Goal: Task Accomplishment & Management: Manage account settings

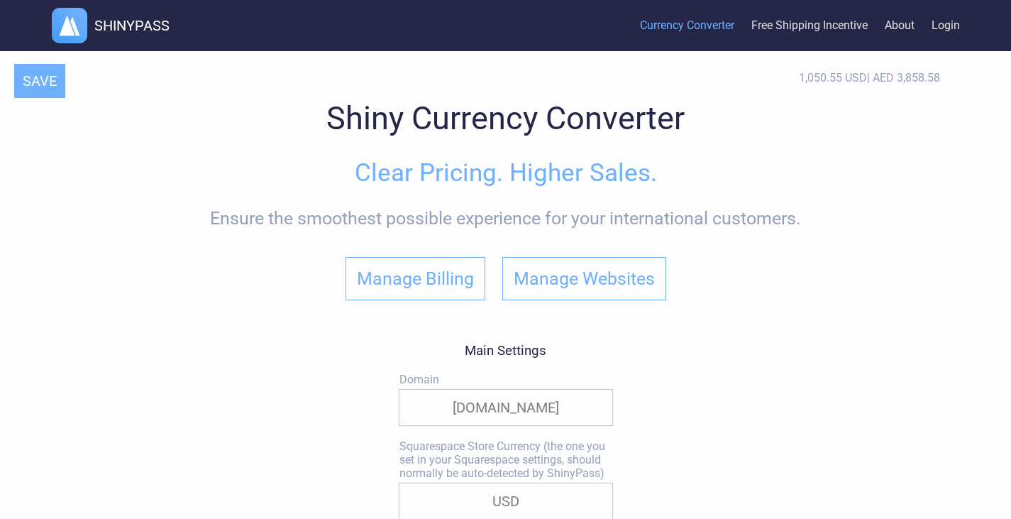
select select "true"
select select "|"
select select "none"
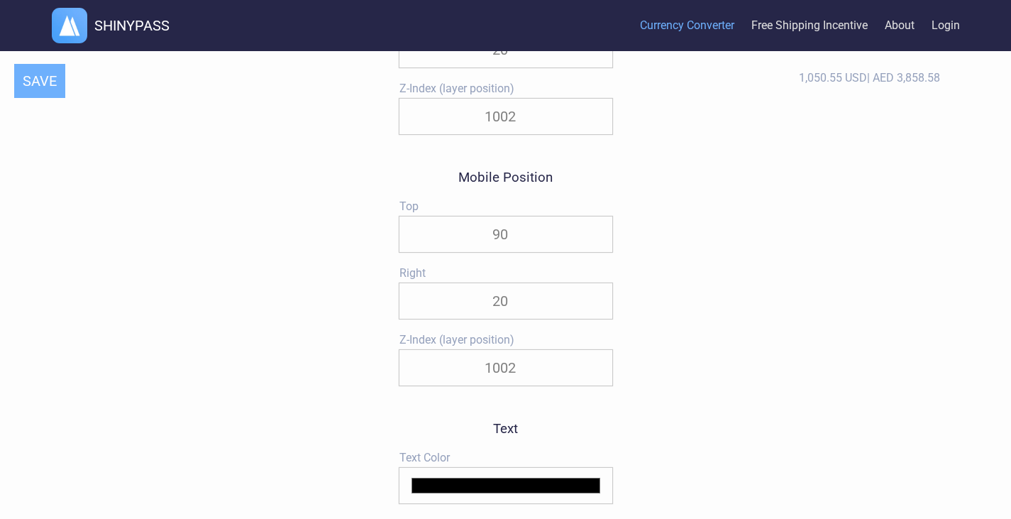
scroll to position [1580, 0]
click at [525, 243] on input "90" at bounding box center [506, 233] width 213 height 35
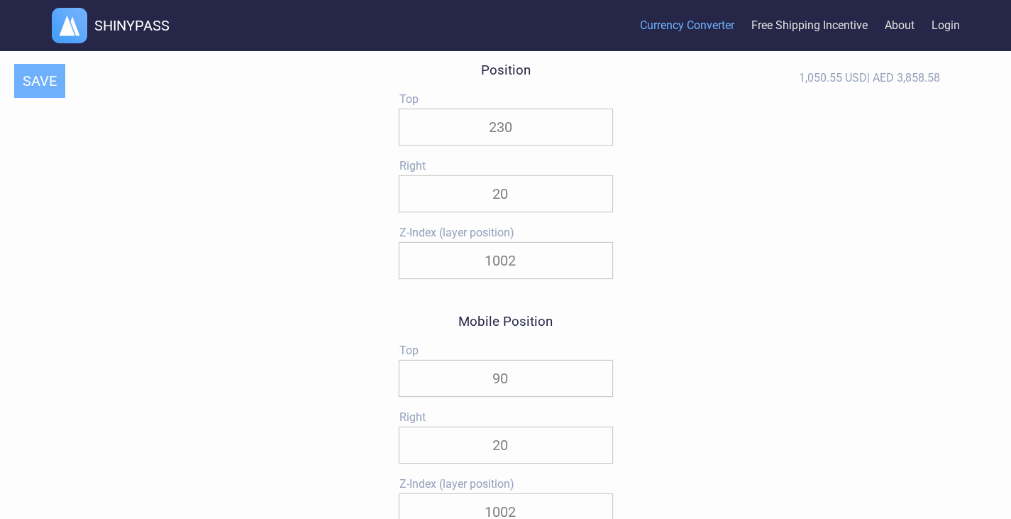
scroll to position [1435, 0]
type input "9"
click at [36, 76] on button "SAVE" at bounding box center [39, 81] width 51 height 34
click at [529, 383] on input "230" at bounding box center [506, 378] width 213 height 35
type input "2"
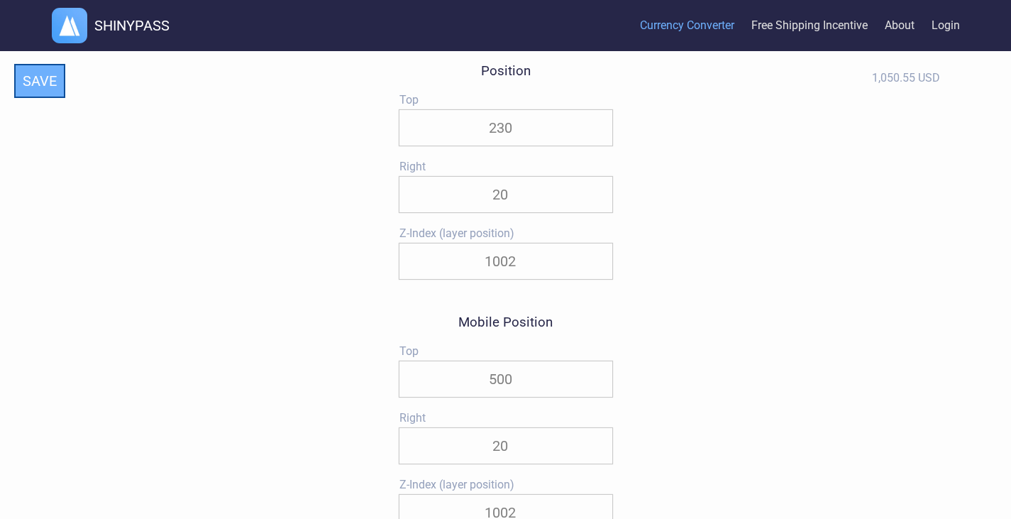
click at [39, 87] on button "SAVE" at bounding box center [39, 81] width 51 height 34
click at [520, 383] on input "500" at bounding box center [506, 378] width 213 height 35
type input "5"
click at [31, 81] on button "SAVE" at bounding box center [39, 81] width 51 height 34
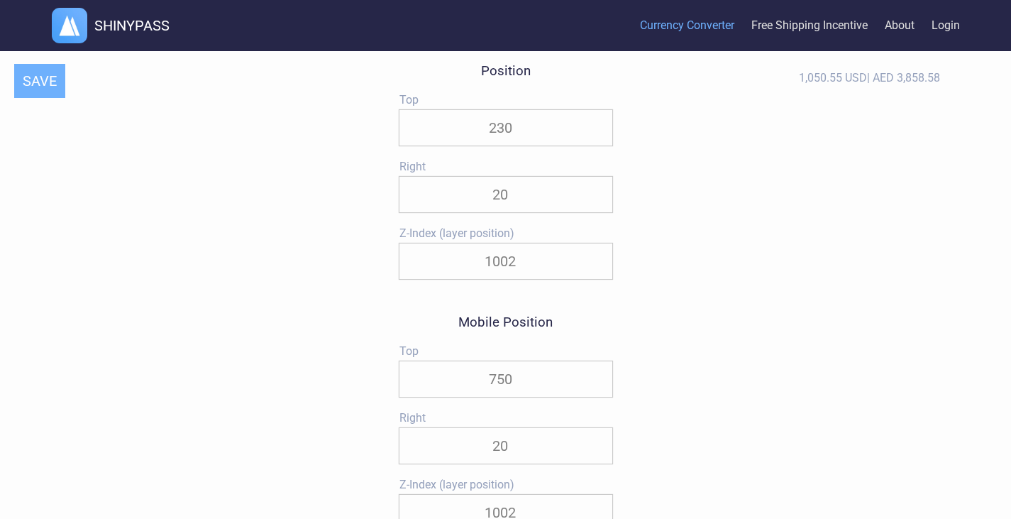
click at [499, 382] on input "750" at bounding box center [506, 378] width 213 height 35
click at [31, 70] on button "SAVE" at bounding box center [39, 81] width 51 height 34
click at [506, 386] on input "600" at bounding box center [506, 378] width 213 height 35
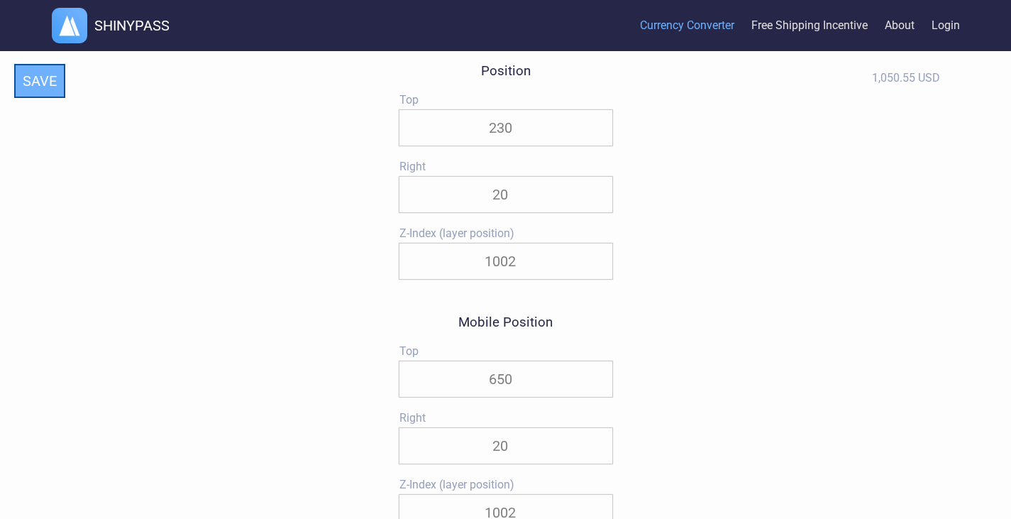
click at [28, 86] on button "SAVE" at bounding box center [39, 81] width 51 height 34
click at [503, 384] on input "650" at bounding box center [506, 378] width 213 height 35
click at [43, 95] on button "SAVE" at bounding box center [39, 81] width 51 height 34
click at [502, 387] on input "640" at bounding box center [506, 378] width 213 height 35
type input "635"
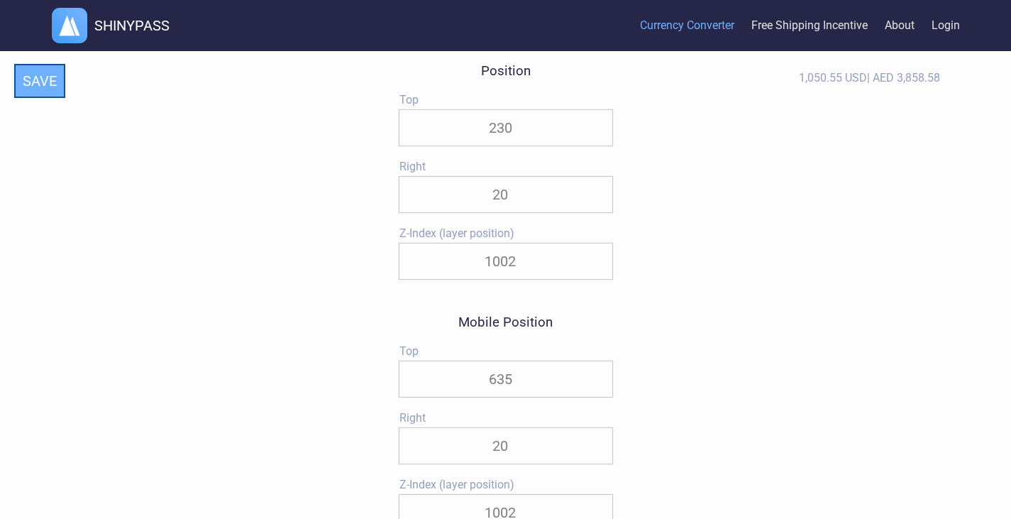
click at [45, 88] on button "SAVE" at bounding box center [39, 81] width 51 height 34
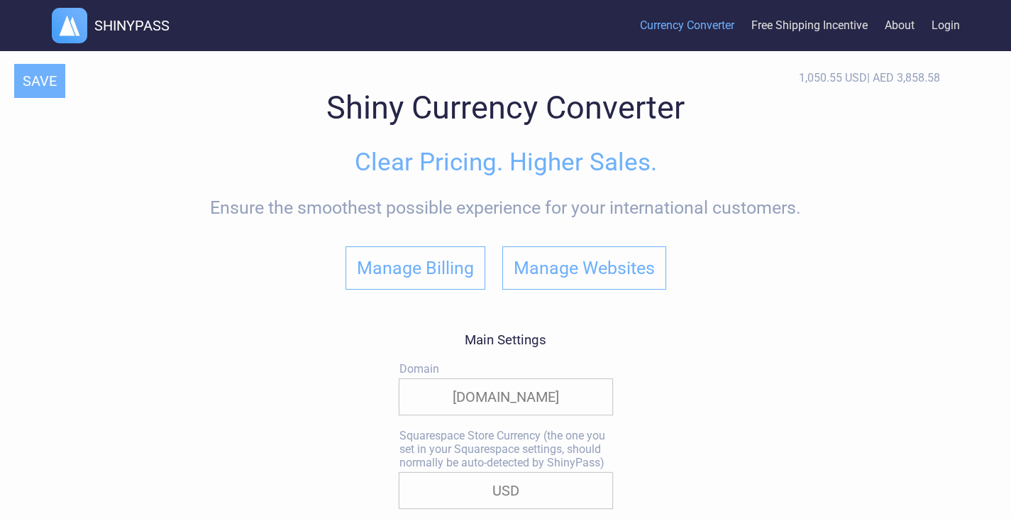
scroll to position [0, 0]
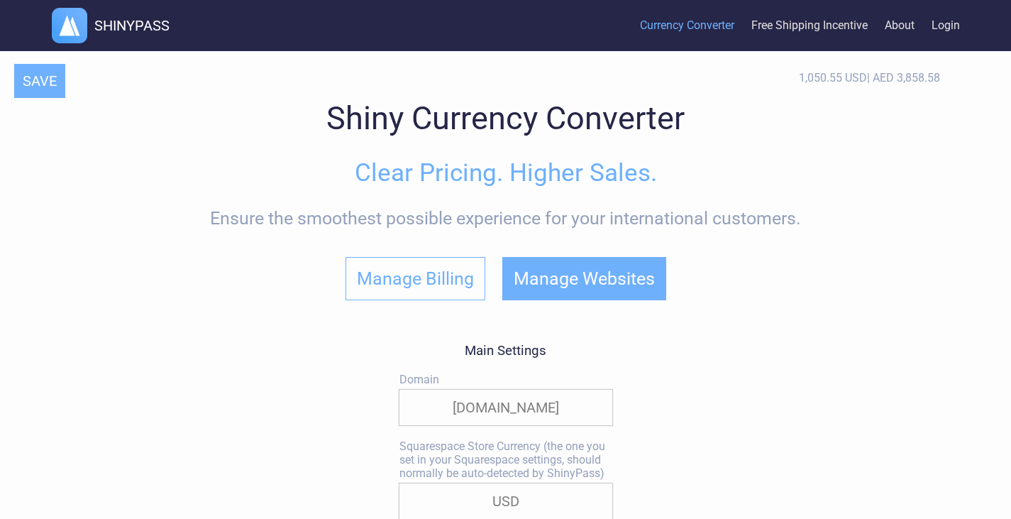
click at [570, 292] on button "Manage Websites" at bounding box center [584, 278] width 164 height 43
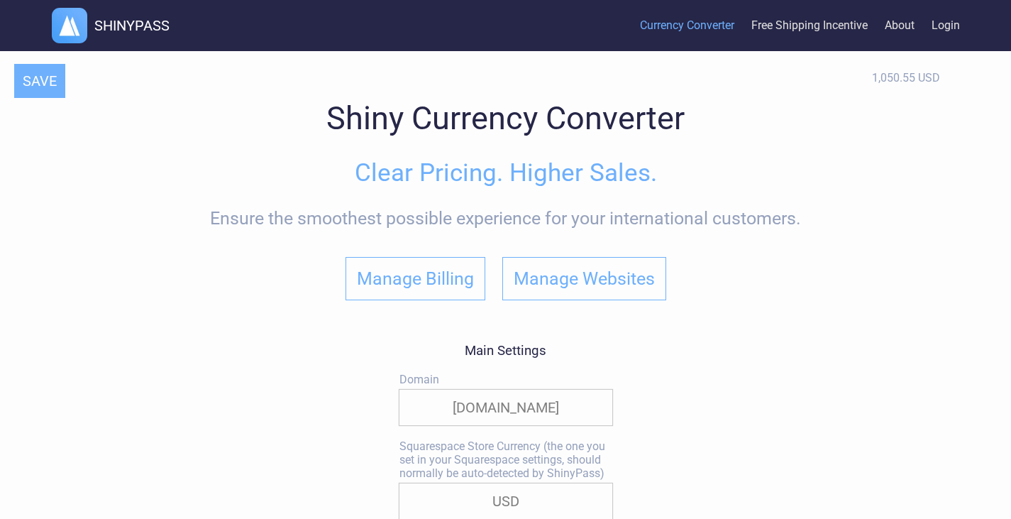
select select "true"
select select "|"
select select
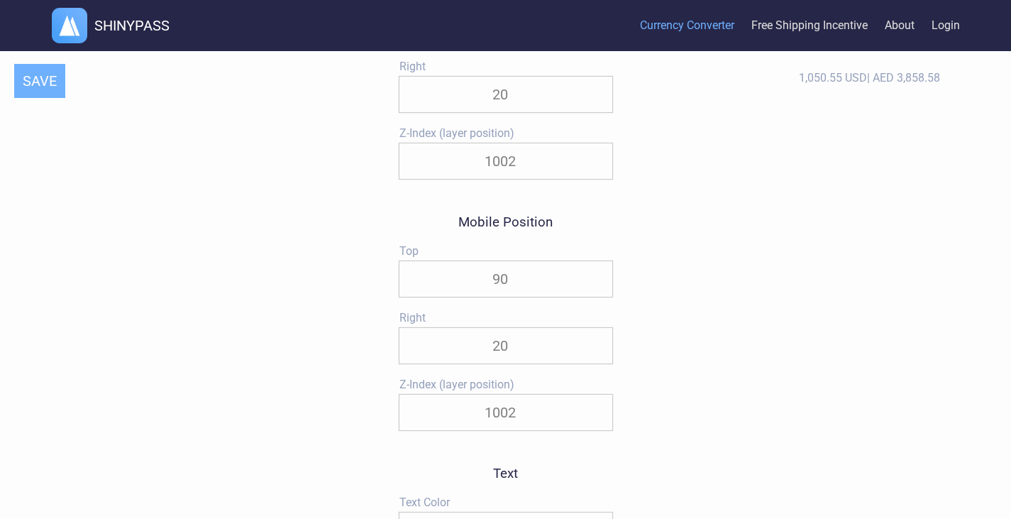
scroll to position [1539, 0]
click at [517, 293] on input "90" at bounding box center [506, 275] width 213 height 35
click at [495, 287] on input "90" at bounding box center [506, 275] width 213 height 35
type input "9"
click at [30, 91] on button "SAVE" at bounding box center [39, 81] width 51 height 34
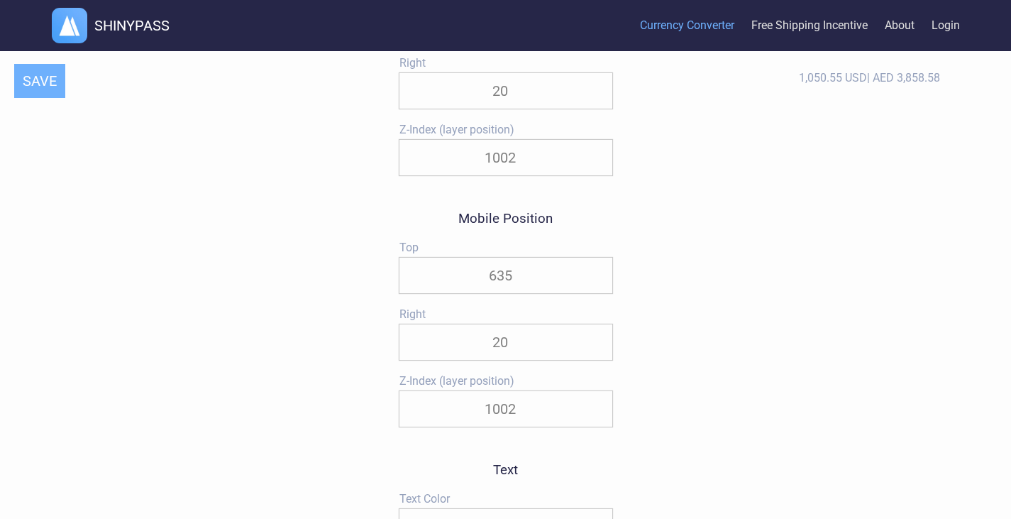
click at [540, 272] on input "635" at bounding box center [506, 275] width 213 height 35
type input "615"
click at [25, 67] on button "SAVE" at bounding box center [39, 81] width 51 height 34
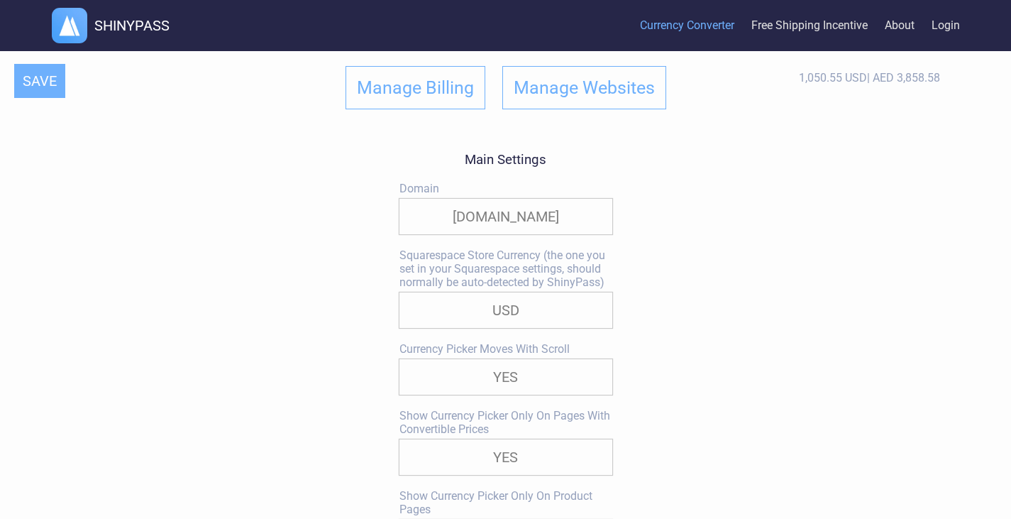
scroll to position [0, 0]
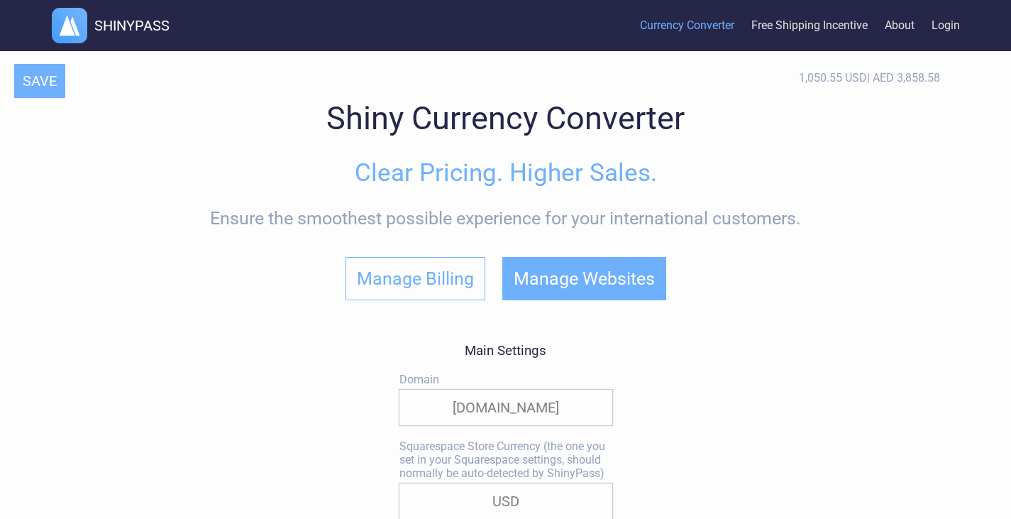
click at [644, 270] on button "Manage Websites" at bounding box center [584, 278] width 164 height 43
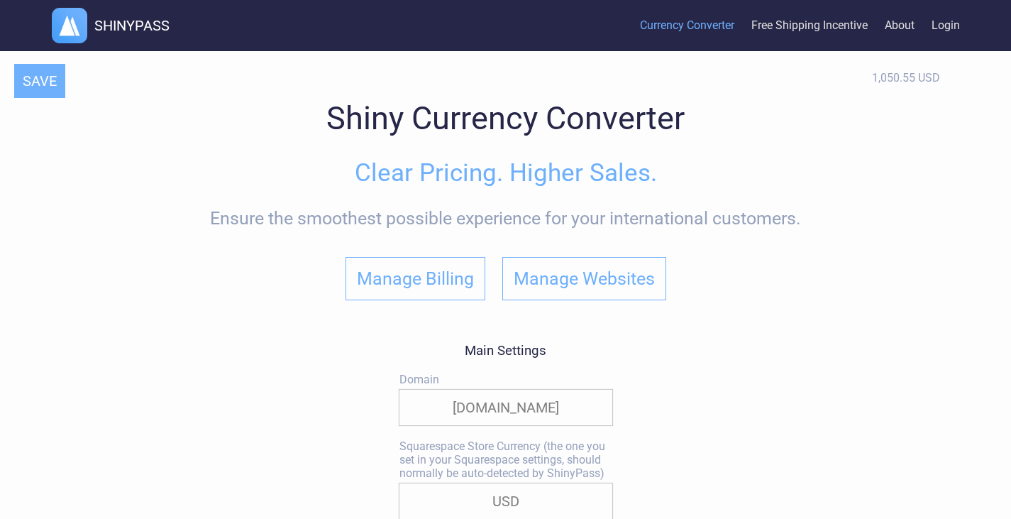
select select "true"
select select "|"
select select
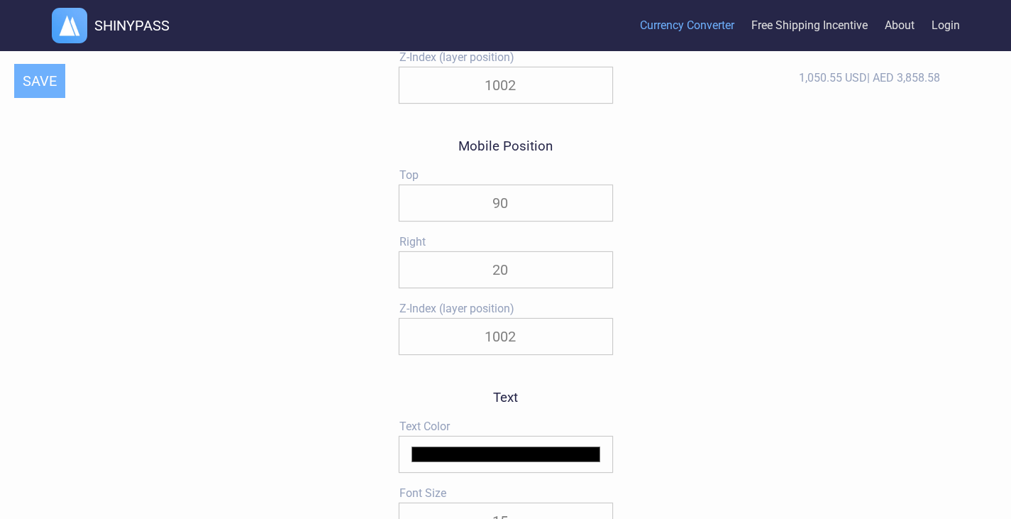
scroll to position [1612, 0]
click at [516, 214] on input "90" at bounding box center [506, 202] width 213 height 35
type input "9"
click at [18, 92] on button "SAVE" at bounding box center [39, 81] width 51 height 34
click at [512, 208] on input "635" at bounding box center [506, 202] width 213 height 35
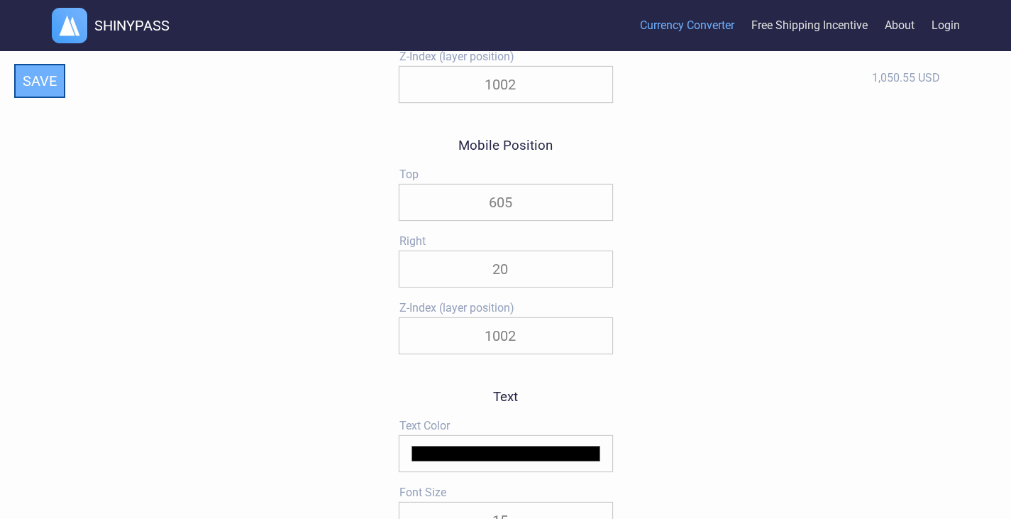
click at [35, 83] on button "SAVE" at bounding box center [39, 81] width 51 height 34
click at [510, 211] on input "605" at bounding box center [506, 202] width 213 height 35
type input "6"
click at [61, 88] on button "SAVE" at bounding box center [39, 81] width 51 height 34
click at [530, 208] on input "590" at bounding box center [506, 202] width 213 height 35
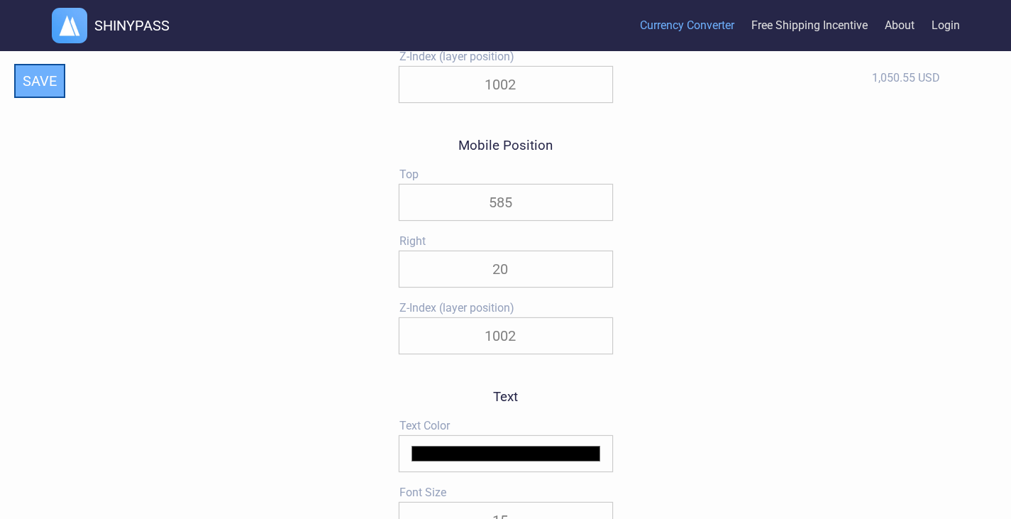
click at [36, 86] on button "SAVE" at bounding box center [39, 81] width 51 height 34
click at [534, 202] on input "585" at bounding box center [506, 202] width 213 height 35
type input "58"
type input "580"
click at [40, 96] on button "SAVE" at bounding box center [39, 81] width 51 height 34
